Goal: Check status: Check status

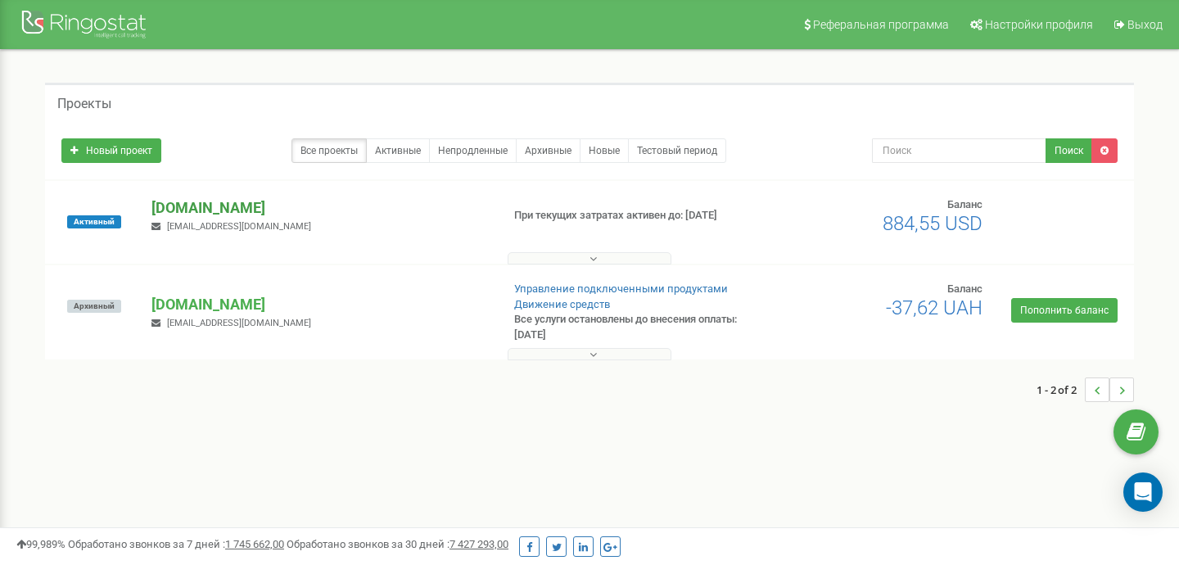
click at [192, 202] on p "[DOMAIN_NAME]" at bounding box center [319, 207] width 336 height 21
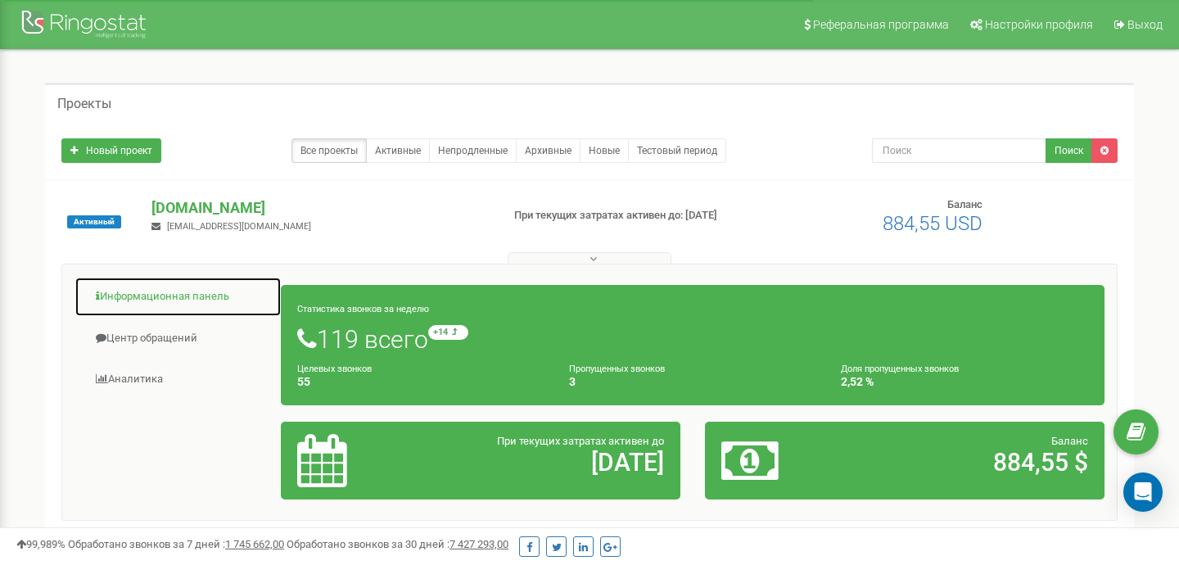
click at [197, 297] on link "Информационная панель" at bounding box center [178, 297] width 207 height 40
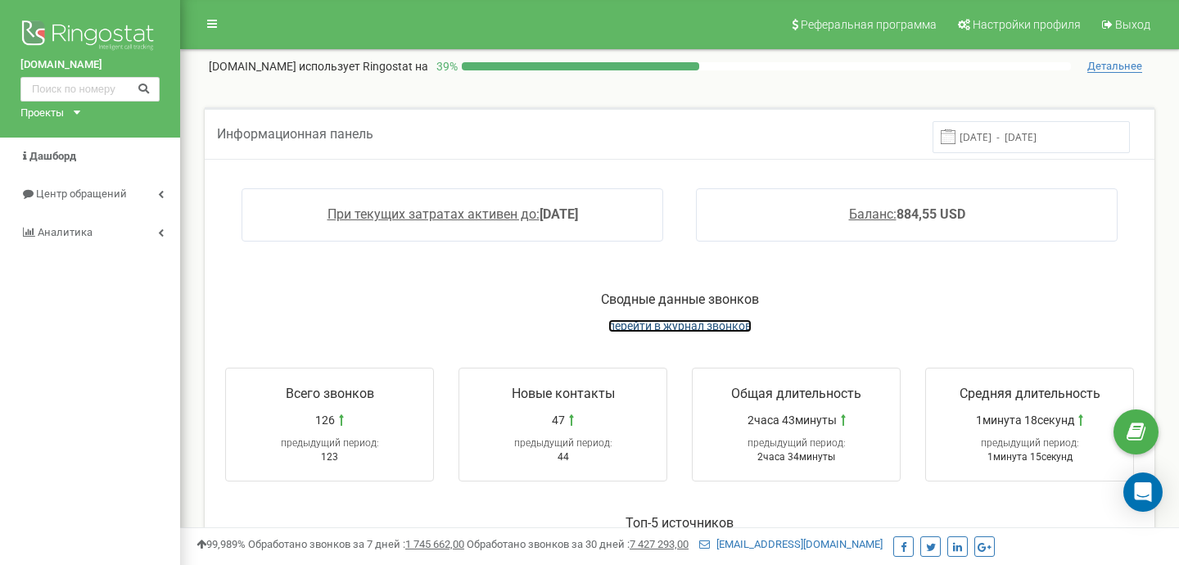
click at [719, 326] on span "перейти в журнал звонков" at bounding box center [679, 325] width 143 height 13
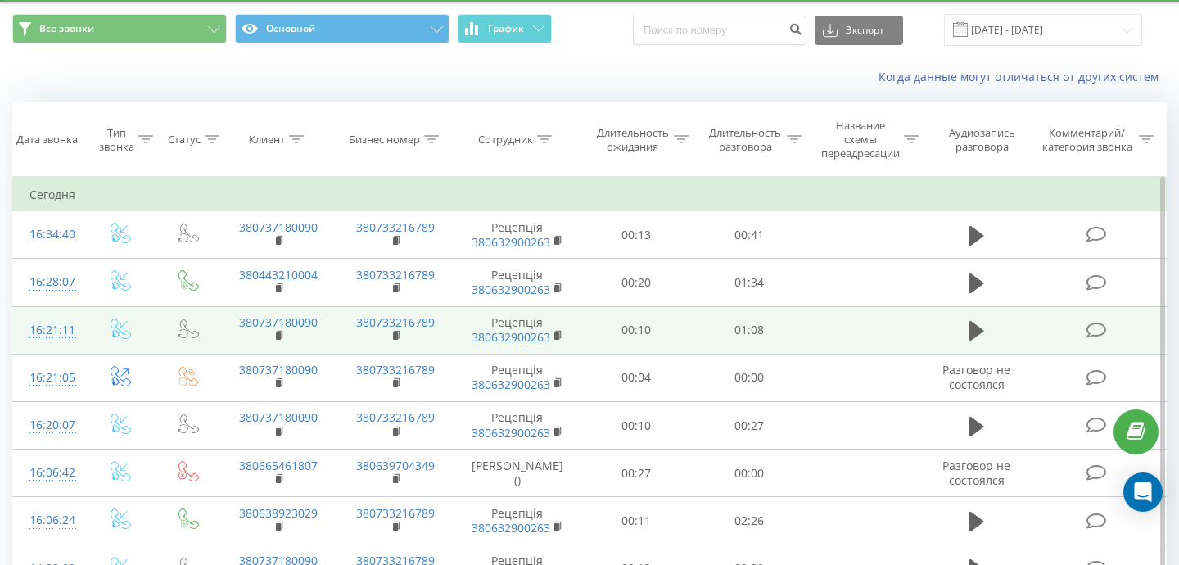
scroll to position [60, 0]
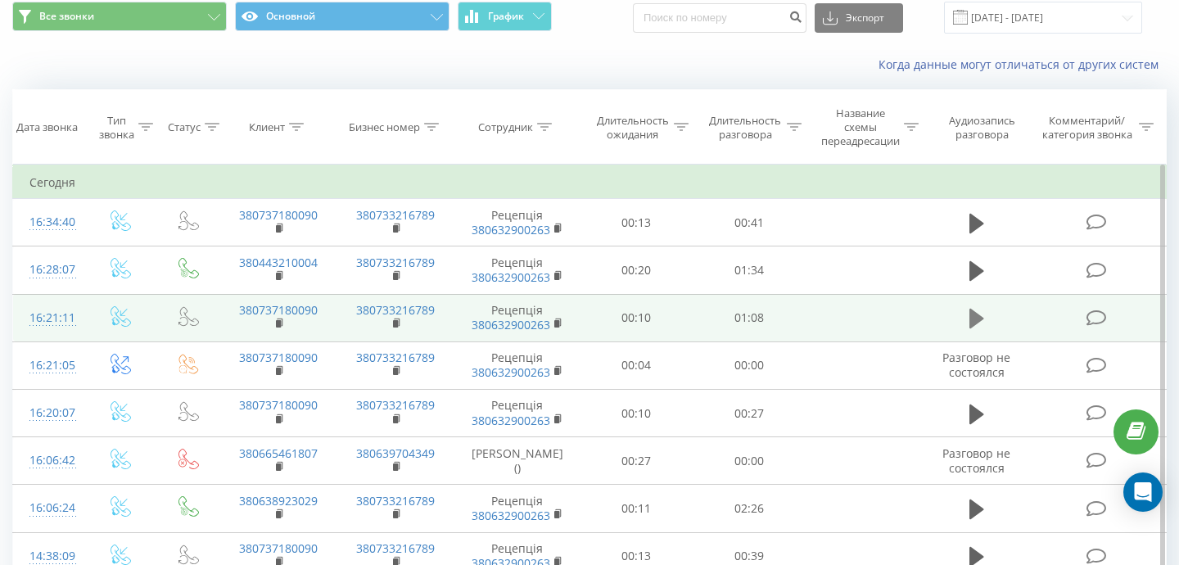
click at [973, 329] on icon at bounding box center [976, 318] width 15 height 23
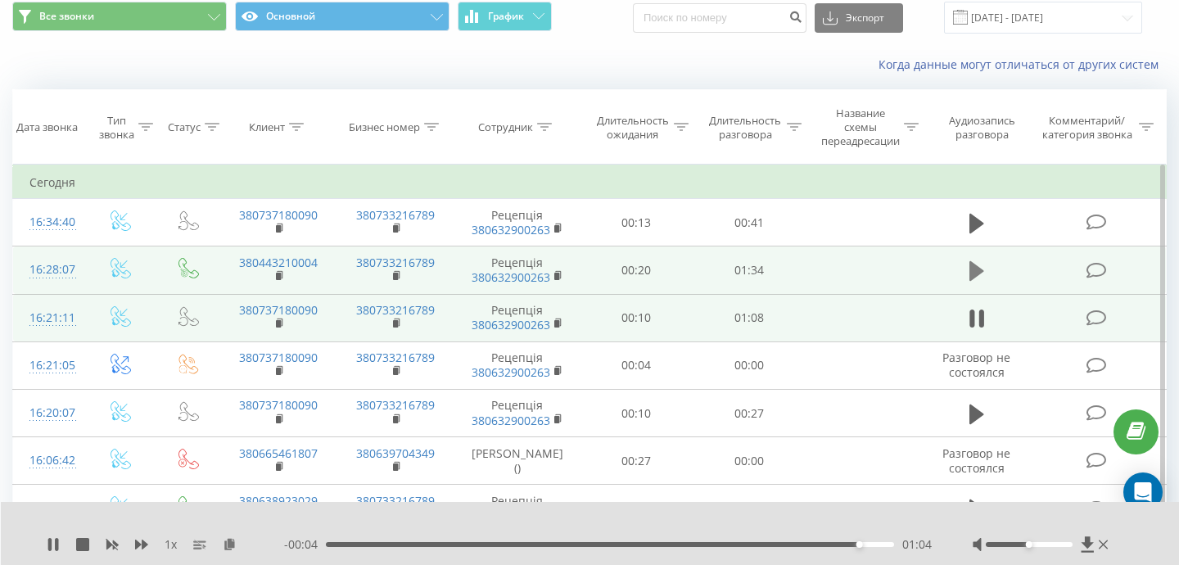
click at [980, 281] on icon at bounding box center [976, 271] width 15 height 23
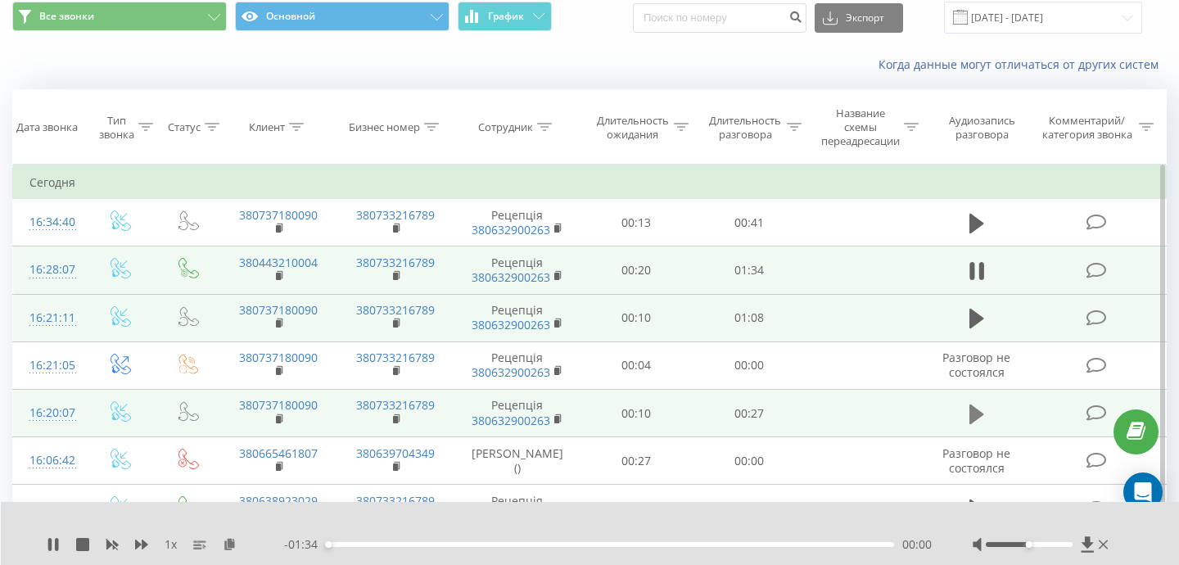
click at [971, 413] on icon at bounding box center [976, 414] width 15 height 20
click at [782, 547] on div "- 00:25 00:02 00:02" at bounding box center [608, 544] width 648 height 16
click at [762, 544] on div "00:03" at bounding box center [610, 544] width 568 height 5
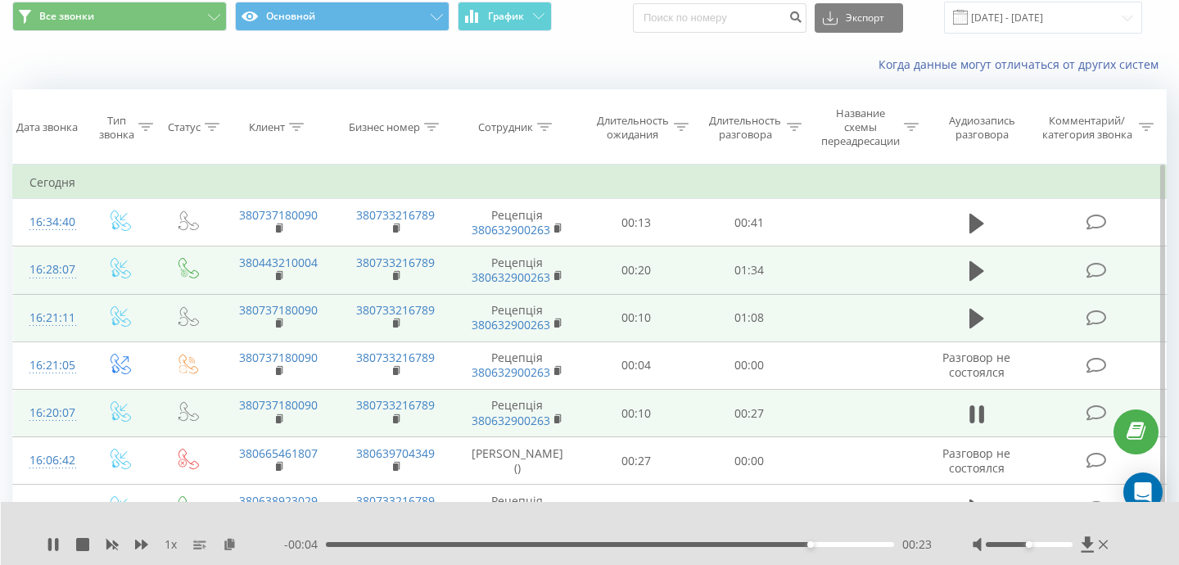
click at [741, 544] on div "00:23" at bounding box center [610, 544] width 568 height 5
click at [625, 540] on div "- 00:05 00:22 00:22" at bounding box center [608, 544] width 648 height 16
click at [603, 544] on div "00:23" at bounding box center [610, 544] width 568 height 5
